Goal: Information Seeking & Learning: Learn about a topic

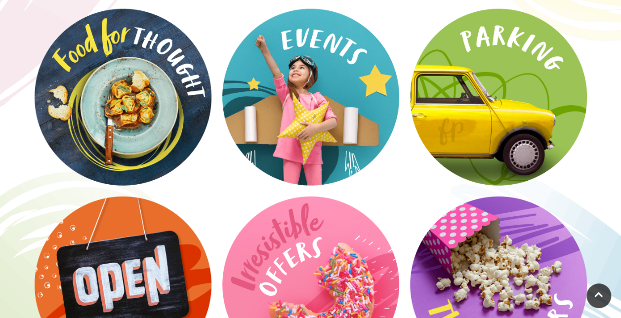
scroll to position [1245, 0]
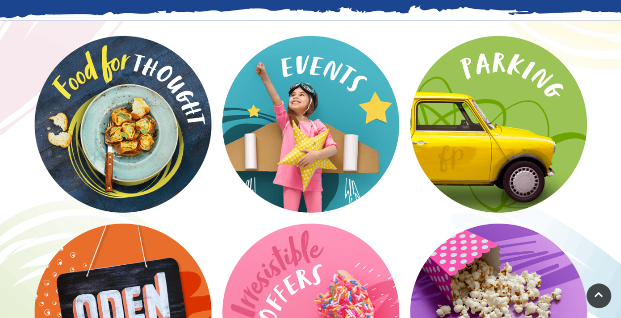
click at [0, 0] on video at bounding box center [0, 0] width 0 height 0
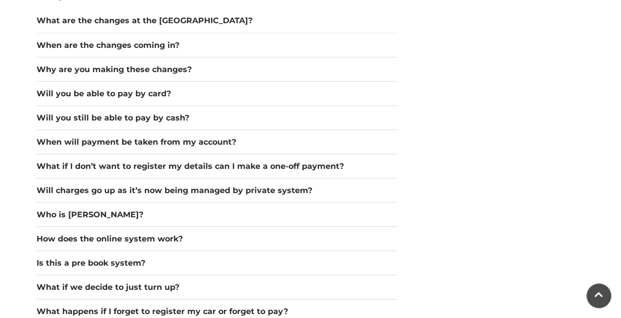
scroll to position [895, 0]
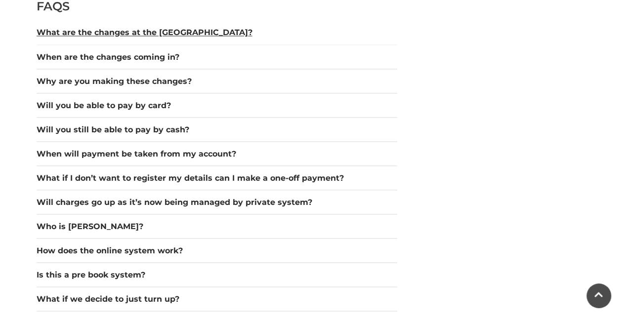
click at [211, 34] on button "What are the changes at the [GEOGRAPHIC_DATA]?" at bounding box center [217, 33] width 360 height 12
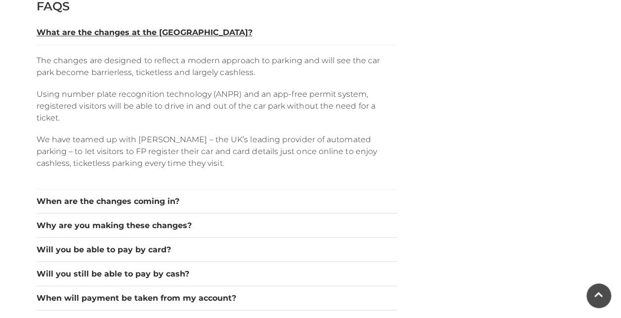
click at [211, 34] on button "What are the changes at the [GEOGRAPHIC_DATA]?" at bounding box center [217, 33] width 360 height 12
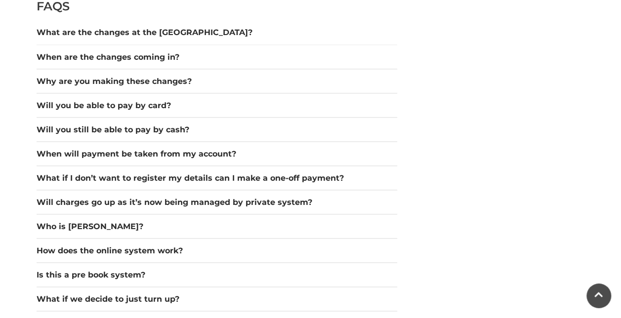
click at [173, 65] on div "When are the changes coming in?" at bounding box center [217, 57] width 360 height 24
click at [172, 55] on button "When are the changes coming in?" at bounding box center [217, 57] width 360 height 12
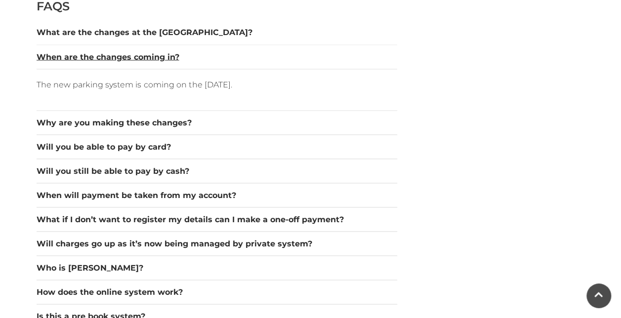
click at [172, 55] on button "When are the changes coming in?" at bounding box center [217, 57] width 360 height 12
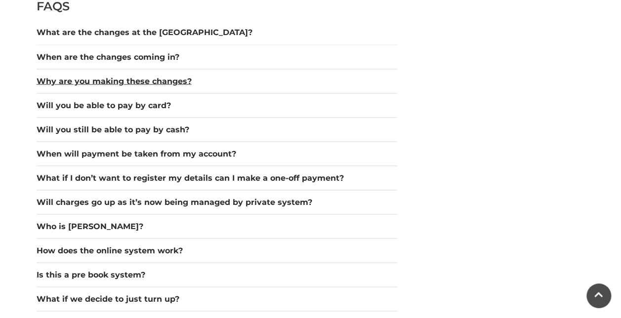
click at [167, 80] on button "Why are you making these changes?" at bounding box center [217, 81] width 360 height 12
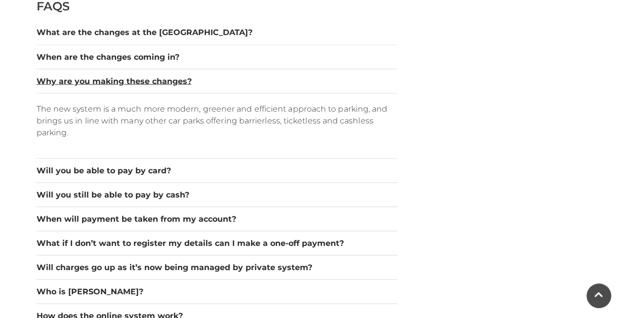
click at [167, 80] on button "Why are you making these changes?" at bounding box center [217, 81] width 360 height 12
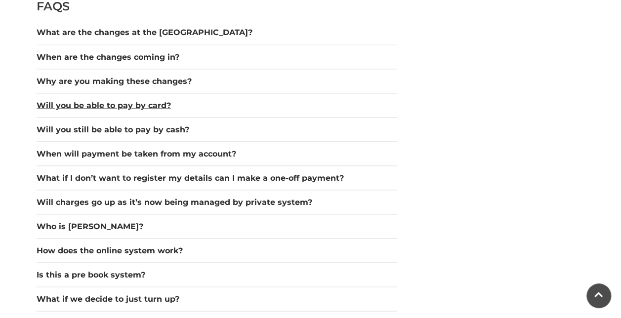
click at [144, 109] on button "Will you be able to pay by card?" at bounding box center [217, 105] width 360 height 12
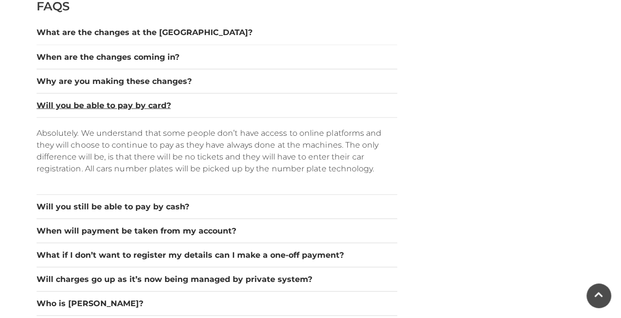
click at [144, 109] on button "Will you be able to pay by card?" at bounding box center [217, 105] width 360 height 12
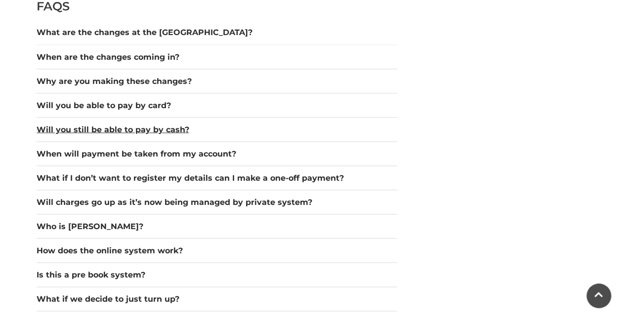
click at [153, 124] on button "Will you still be able to pay by cash?" at bounding box center [217, 129] width 360 height 12
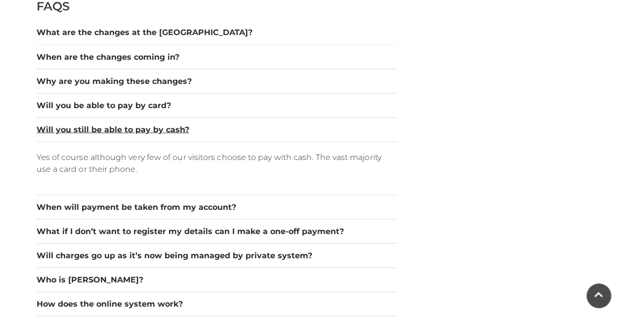
click at [153, 124] on button "Will you still be able to pay by cash?" at bounding box center [217, 129] width 360 height 12
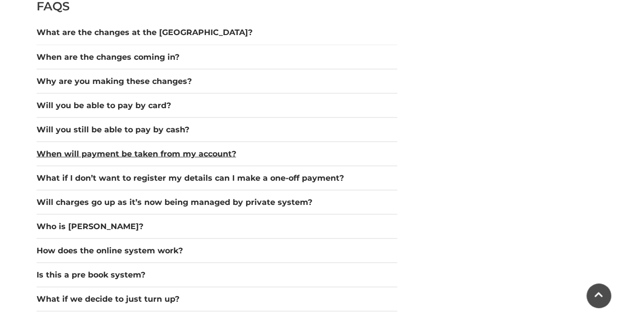
click at [150, 150] on button "When will payment be taken from my account?" at bounding box center [217, 154] width 360 height 12
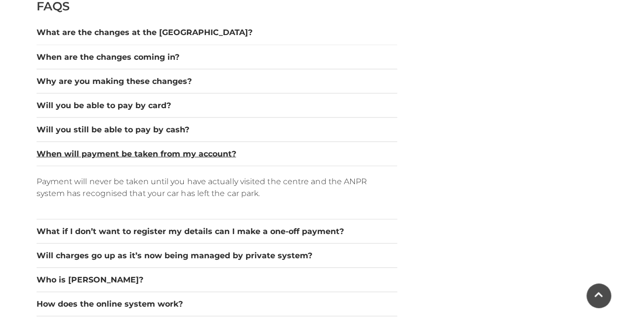
click at [150, 150] on button "When will payment be taken from my account?" at bounding box center [217, 154] width 360 height 12
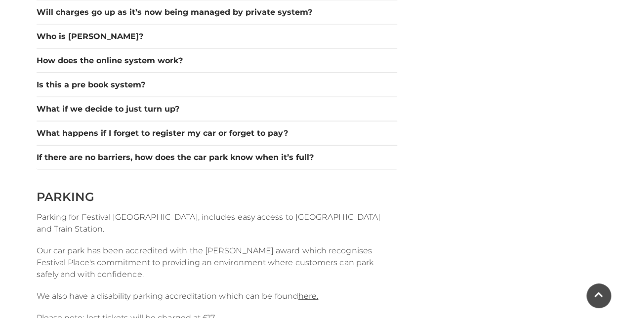
scroll to position [1087, 0]
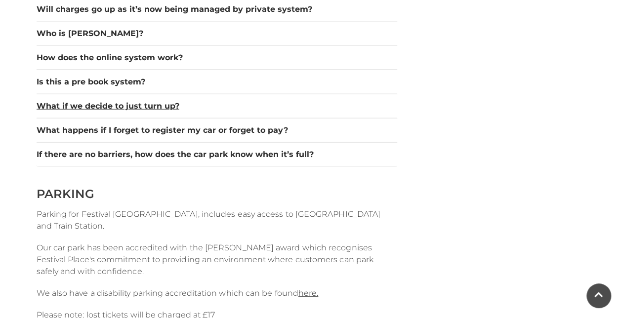
click at [163, 100] on button "What if we decide to just turn up?" at bounding box center [217, 106] width 360 height 12
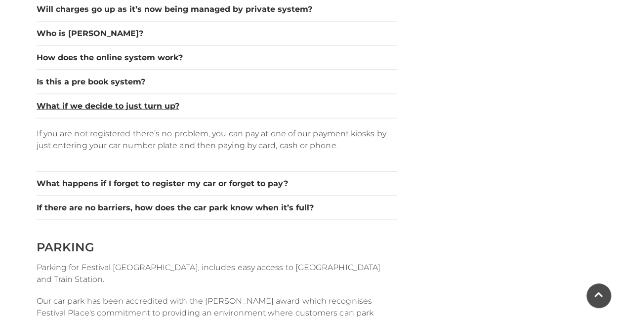
click at [163, 100] on button "What if we decide to just turn up?" at bounding box center [217, 106] width 360 height 12
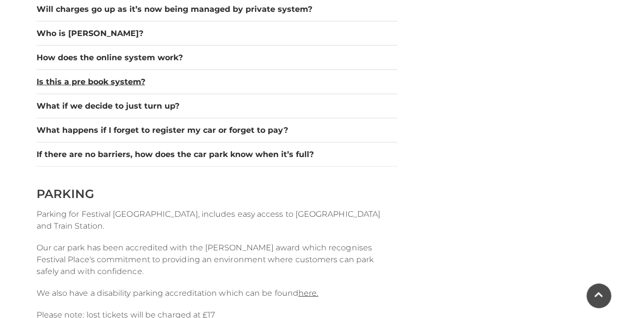
click at [121, 79] on button "Is this a pre book system?" at bounding box center [217, 82] width 360 height 12
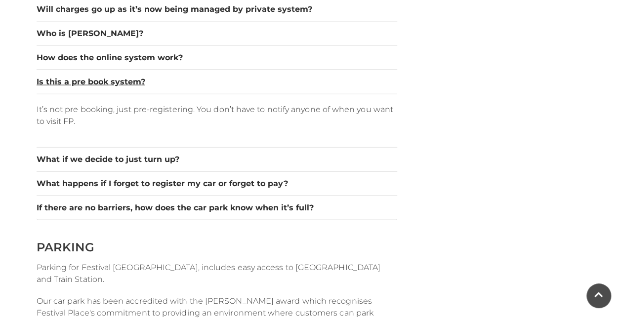
click at [121, 79] on button "Is this a pre book system?" at bounding box center [217, 82] width 360 height 12
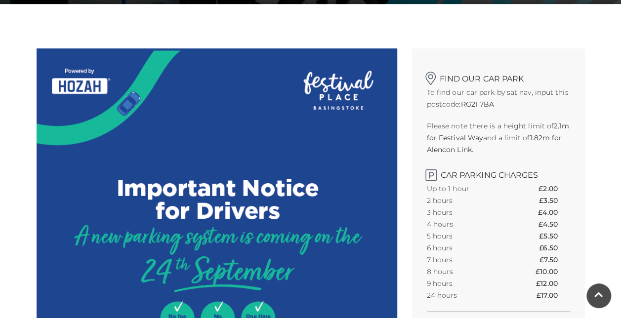
scroll to position [0, 0]
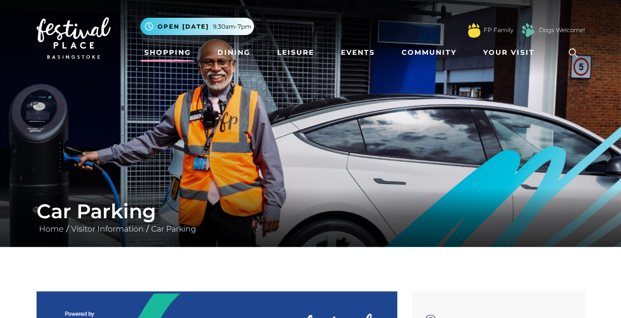
click at [172, 47] on link "Shopping" at bounding box center [167, 52] width 55 height 18
